Goal: Task Accomplishment & Management: Use online tool/utility

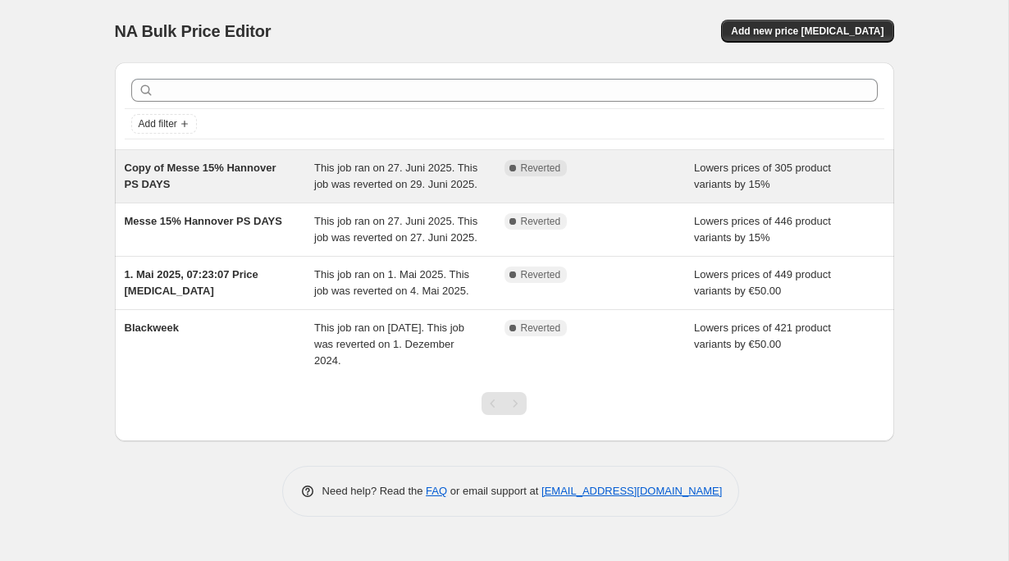
click at [181, 191] on div "Copy of Messe 15% Hannover PS DAYS" at bounding box center [220, 176] width 190 height 33
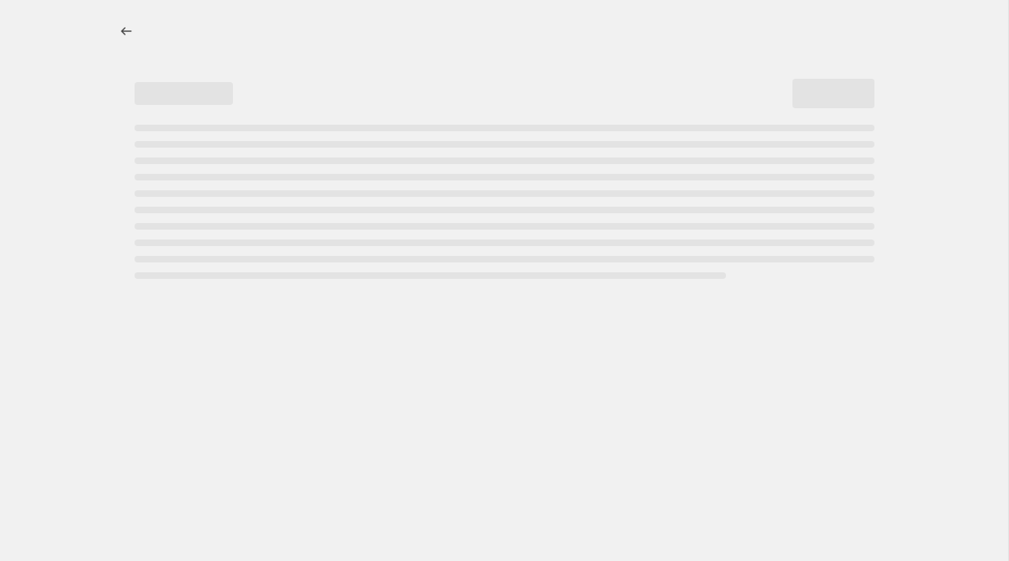
select select "percentage"
select select "collection"
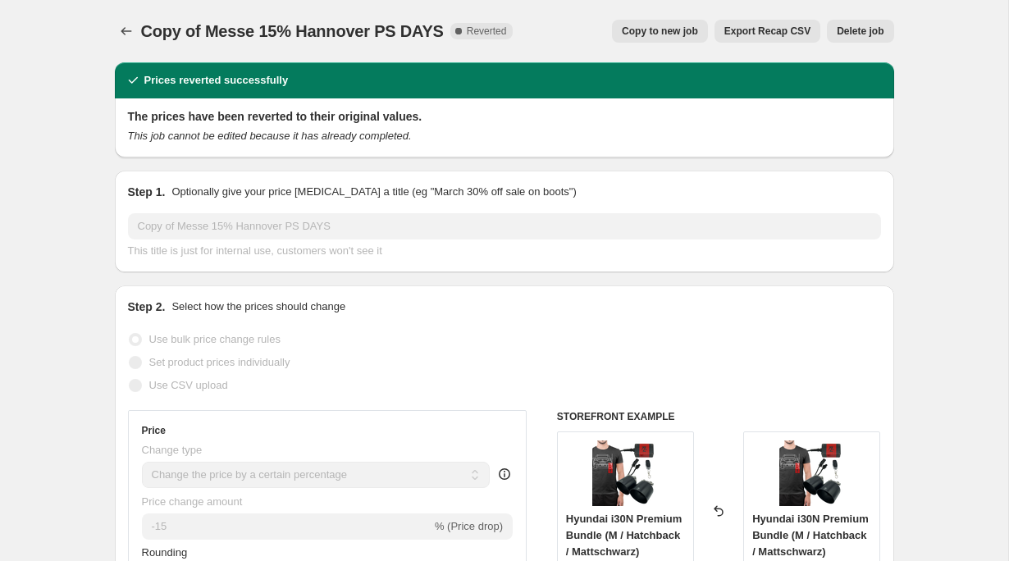
click at [650, 29] on span "Copy to new job" at bounding box center [660, 31] width 76 height 13
select select "percentage"
select select "collection"
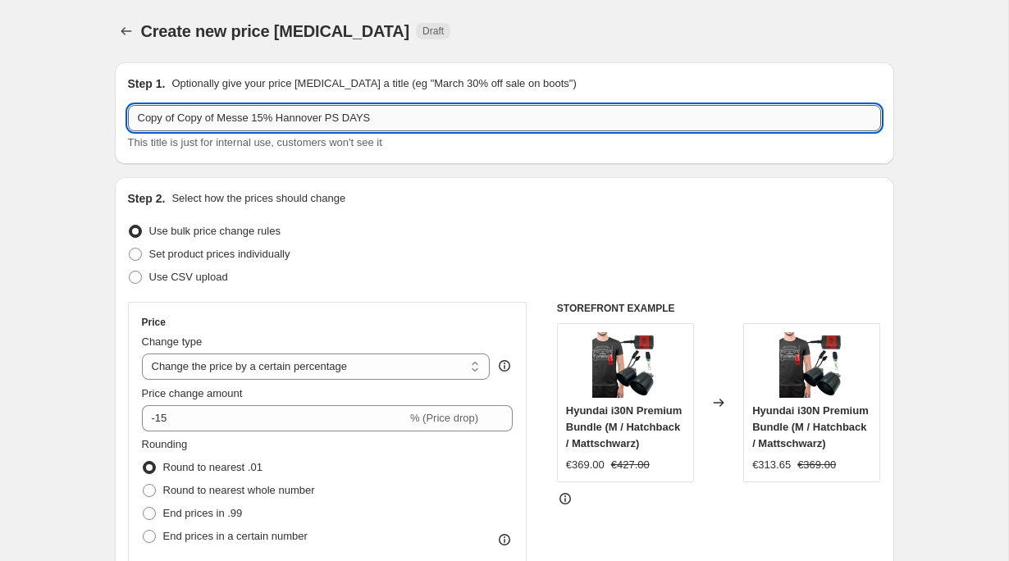
click at [363, 109] on input "Copy of Copy of Messe 15% Hannover PS DAYS" at bounding box center [504, 118] width 753 height 26
drag, startPoint x: 256, startPoint y: 121, endPoint x: -24, endPoint y: 81, distance: 282.6
click at [0, 81] on html "Home Settings Plans Skip to content Create new price change job. This page is r…" at bounding box center [504, 280] width 1009 height 561
type input "15% Summersale"
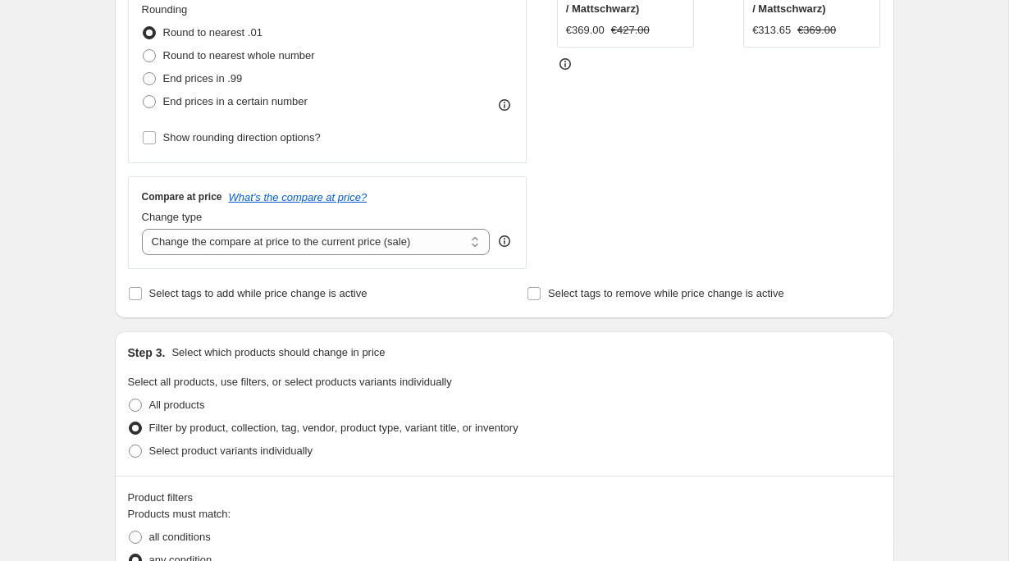
scroll to position [440, 0]
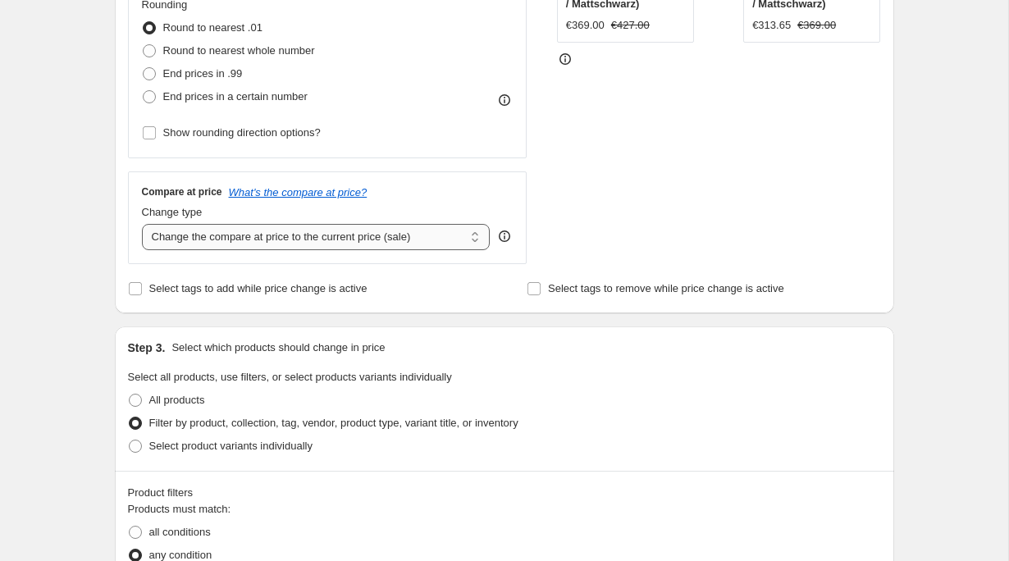
click at [329, 245] on select "Change the compare at price to the current price (sale) Change the compare at p…" at bounding box center [316, 237] width 349 height 26
click at [313, 240] on select "Change the compare at price to the current price (sale) Change the compare at p…" at bounding box center [316, 237] width 349 height 26
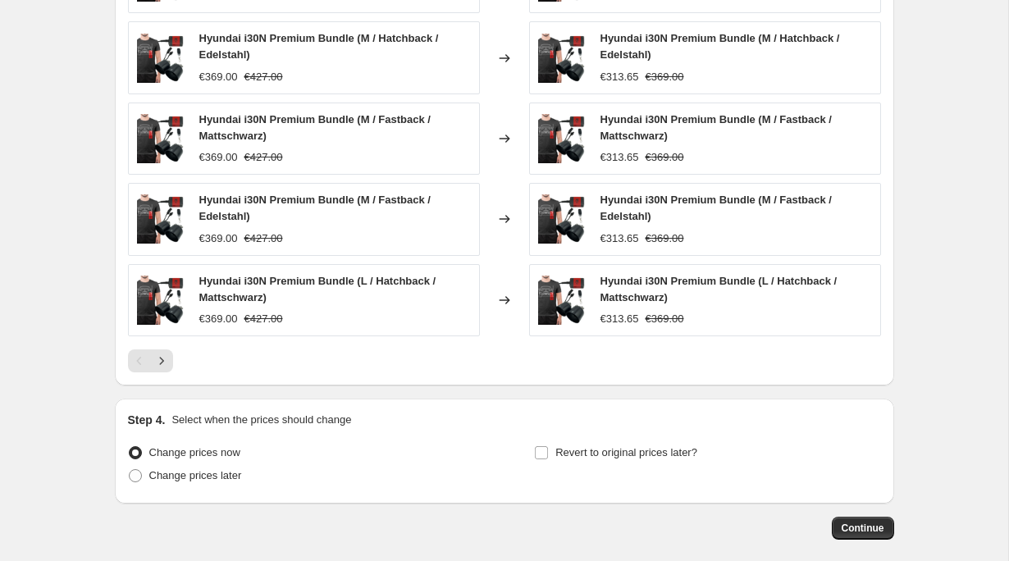
scroll to position [1210, 0]
click at [203, 476] on span "Change prices later" at bounding box center [195, 476] width 93 height 12
click at [130, 471] on input "Change prices later" at bounding box center [129, 470] width 1 height 1
radio input "true"
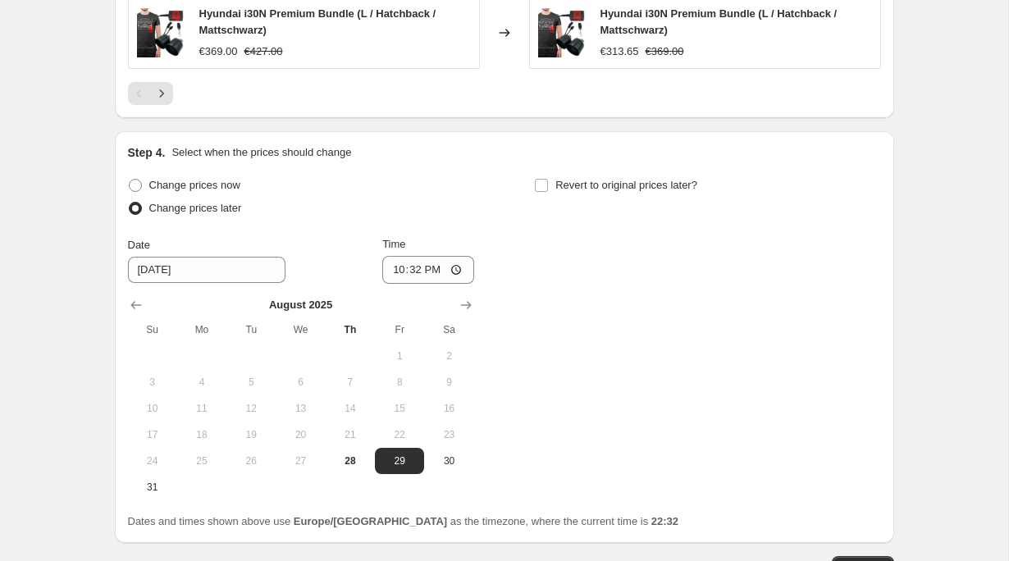
scroll to position [1479, 0]
click at [409, 466] on span "29" at bounding box center [399, 460] width 36 height 13
click at [427, 267] on input "22:32" at bounding box center [428, 269] width 92 height 28
click at [417, 272] on input "22:32" at bounding box center [428, 269] width 92 height 28
type input "00:01"
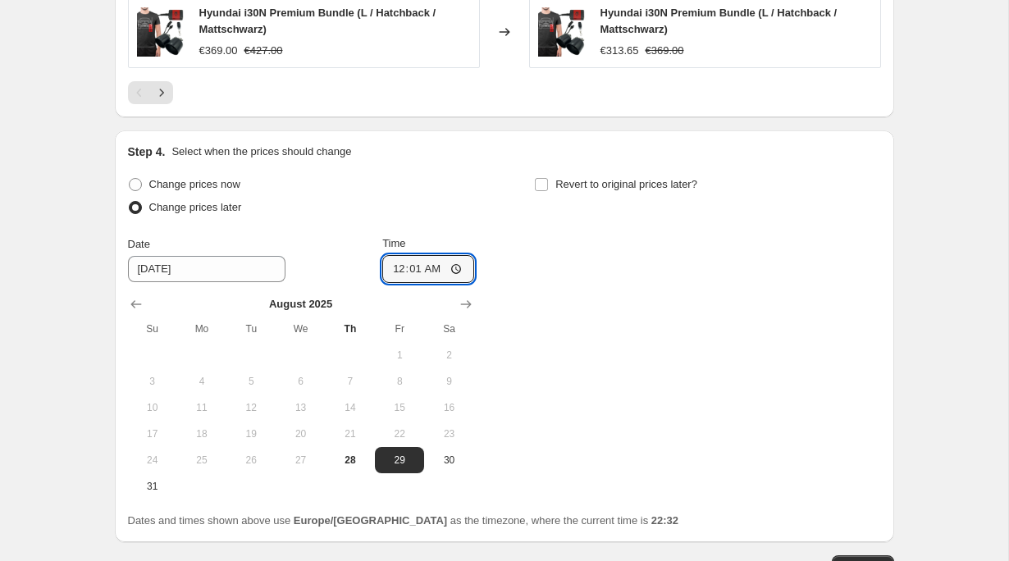
click at [527, 263] on div "Change prices now Change prices later Date 8/29/2025 Time 00:01 August 2025 Su …" at bounding box center [504, 336] width 753 height 327
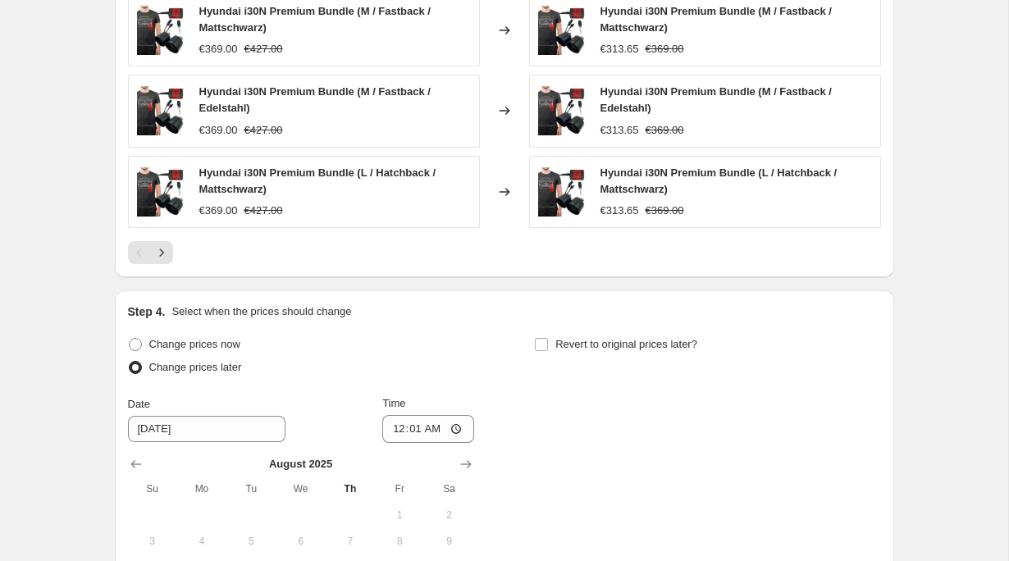
scroll to position [1315, 0]
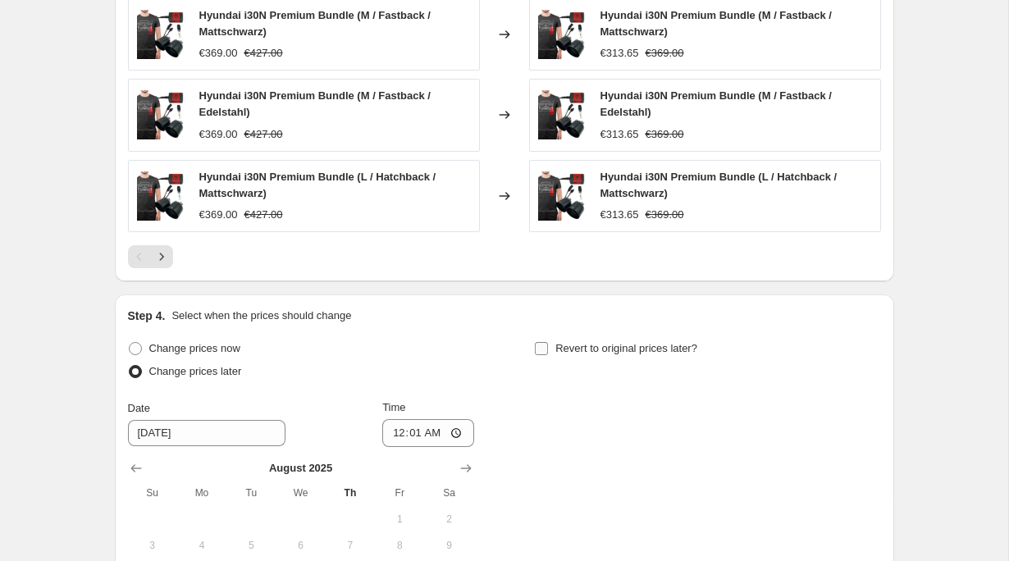
click at [658, 347] on span "Revert to original prices later?" at bounding box center [626, 348] width 142 height 12
click at [548, 347] on input "Revert to original prices later?" at bounding box center [541, 348] width 13 height 13
checkbox input "true"
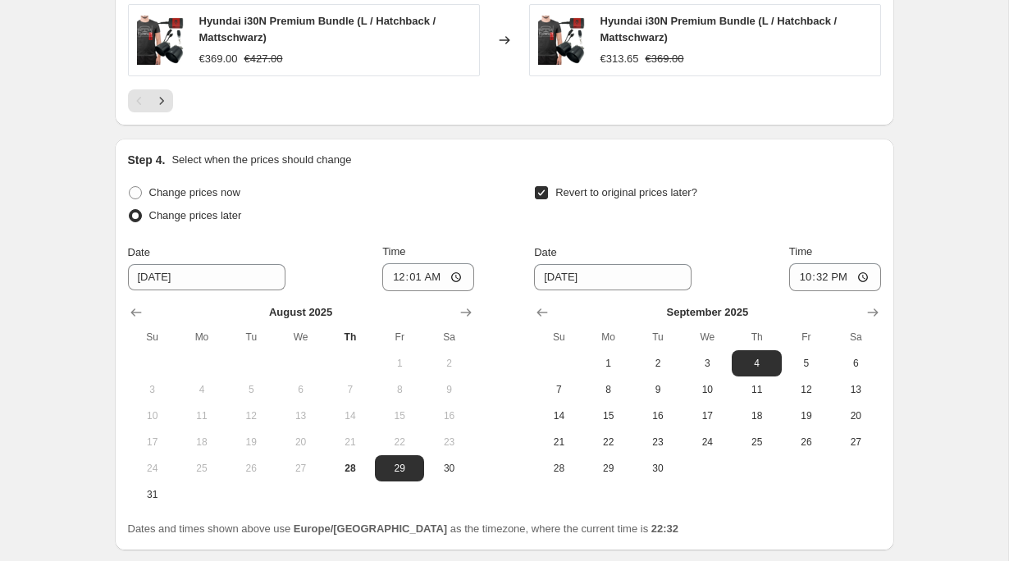
scroll to position [1473, 0]
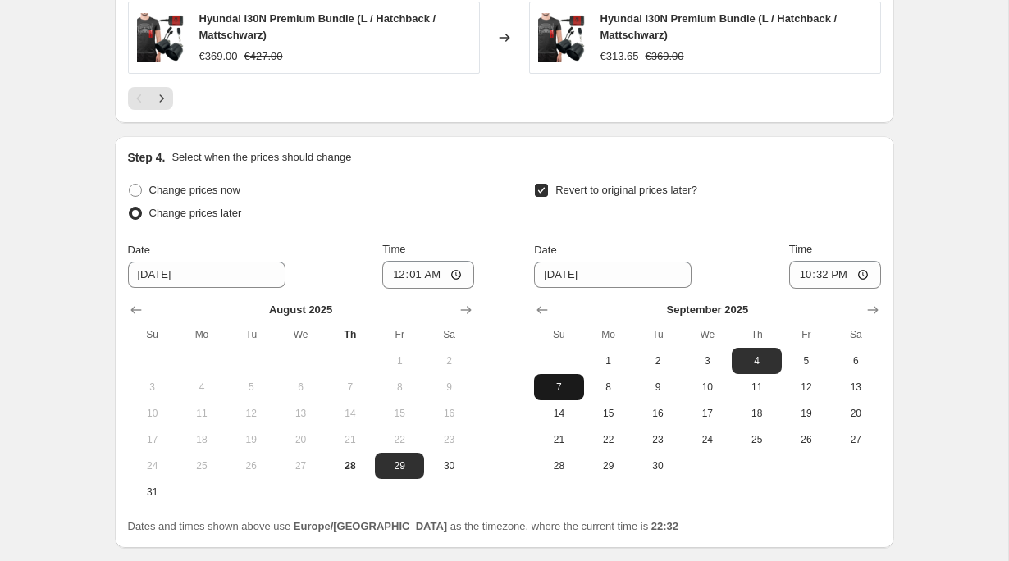
click at [564, 385] on span "7" at bounding box center [559, 387] width 36 height 13
type input "9/7/2025"
click at [819, 278] on input "22:32" at bounding box center [835, 275] width 92 height 28
type input "23:59"
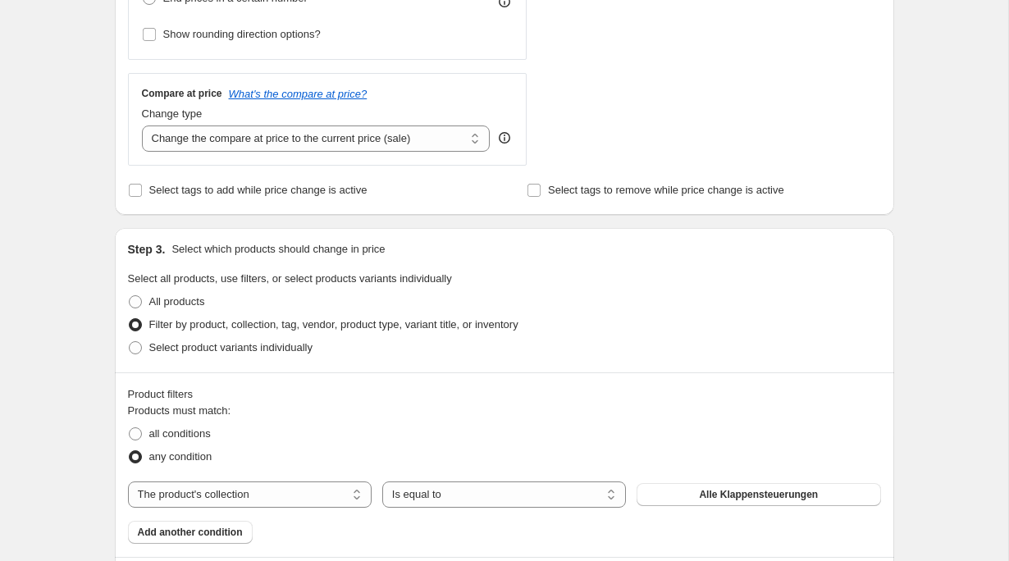
scroll to position [1597, 0]
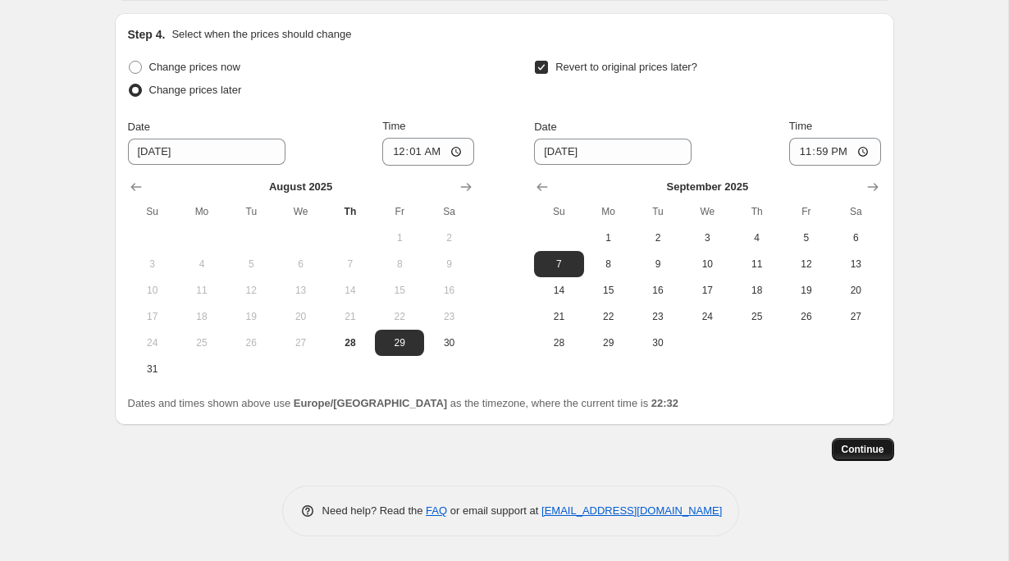
click at [863, 459] on button "Continue" at bounding box center [863, 449] width 62 height 23
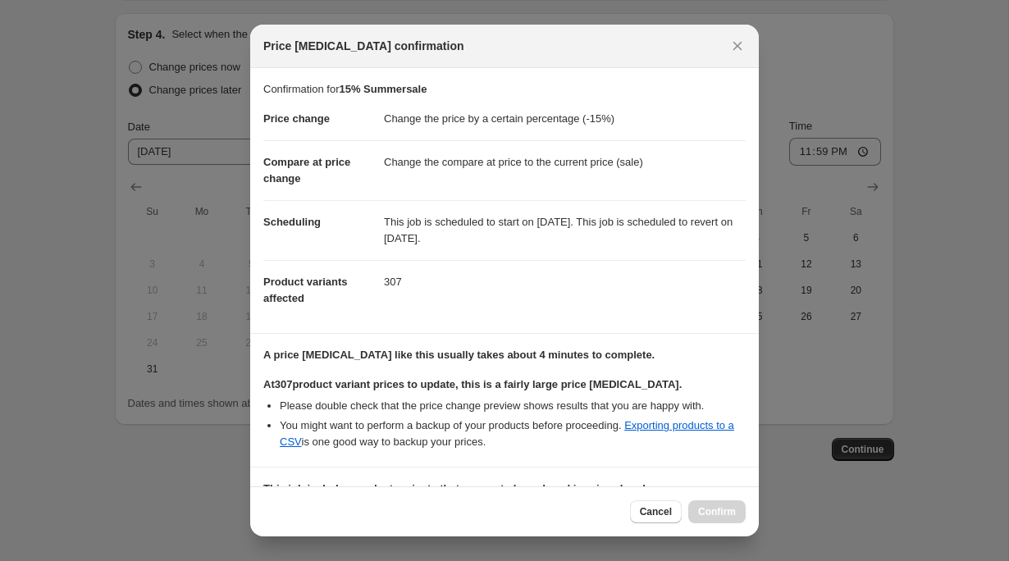
scroll to position [217, 0]
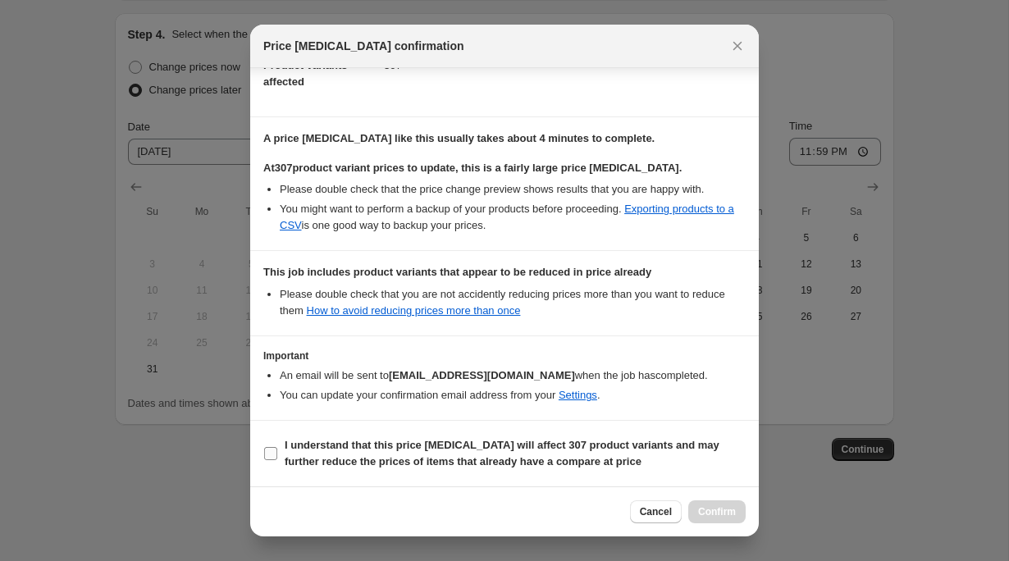
click at [264, 450] on input "I understand that this price change job will affect 307 product variants and ma…" at bounding box center [270, 453] width 13 height 13
checkbox input "true"
click at [712, 505] on button "Confirm" at bounding box center [716, 511] width 57 height 23
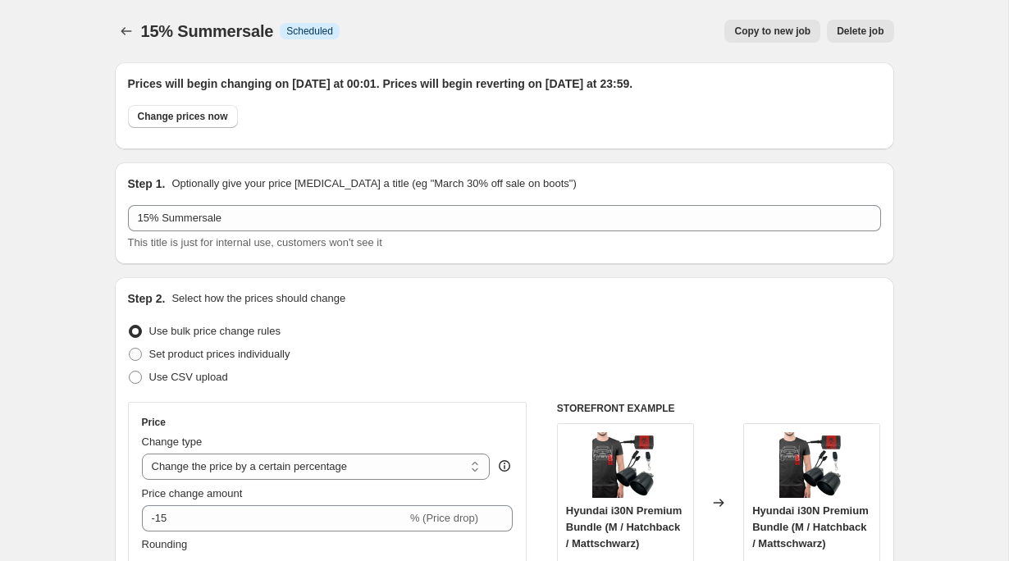
scroll to position [1597, 0]
